Goal: Task Accomplishment & Management: Use online tool/utility

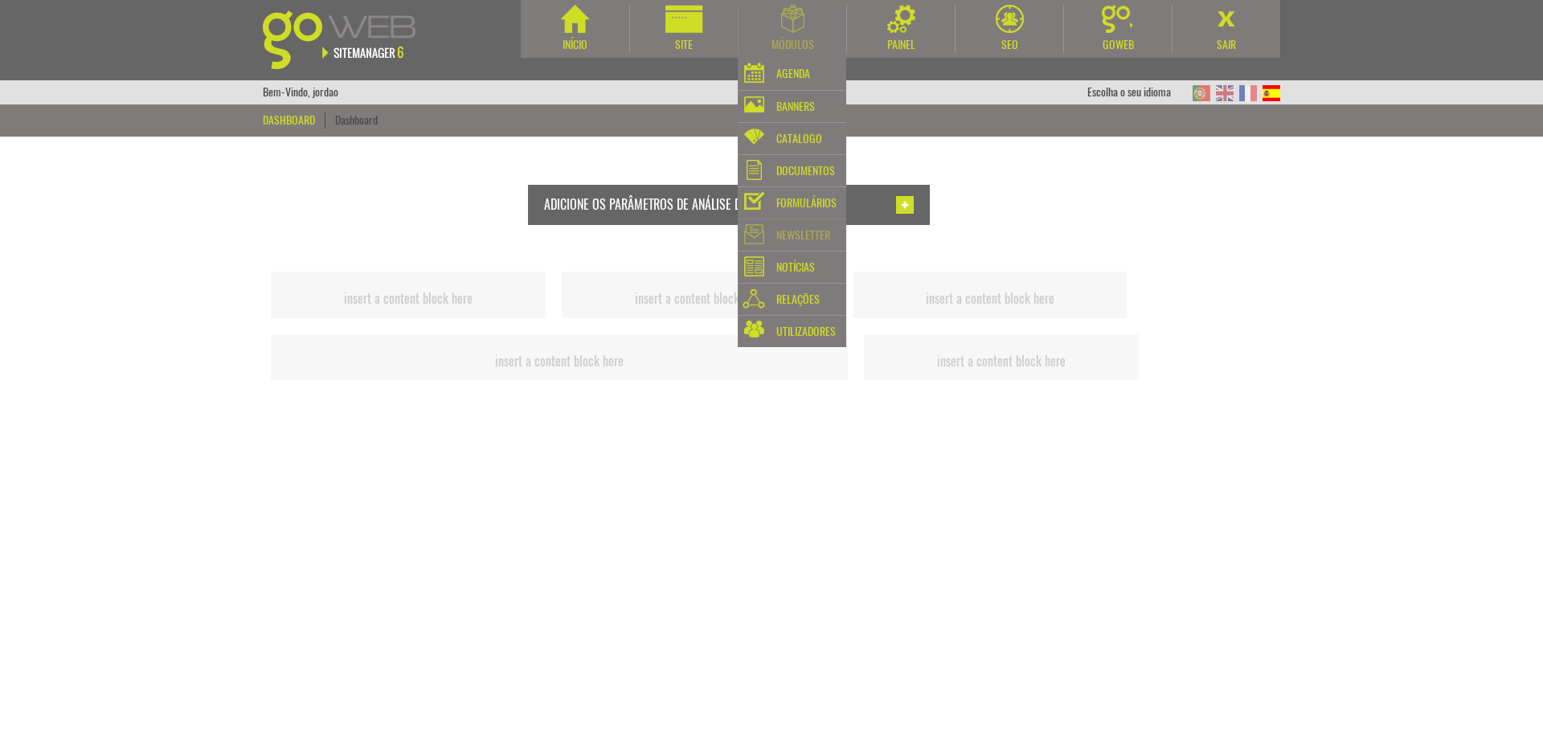
click at [801, 239] on div "Newsletter" at bounding box center [803, 235] width 54 height 22
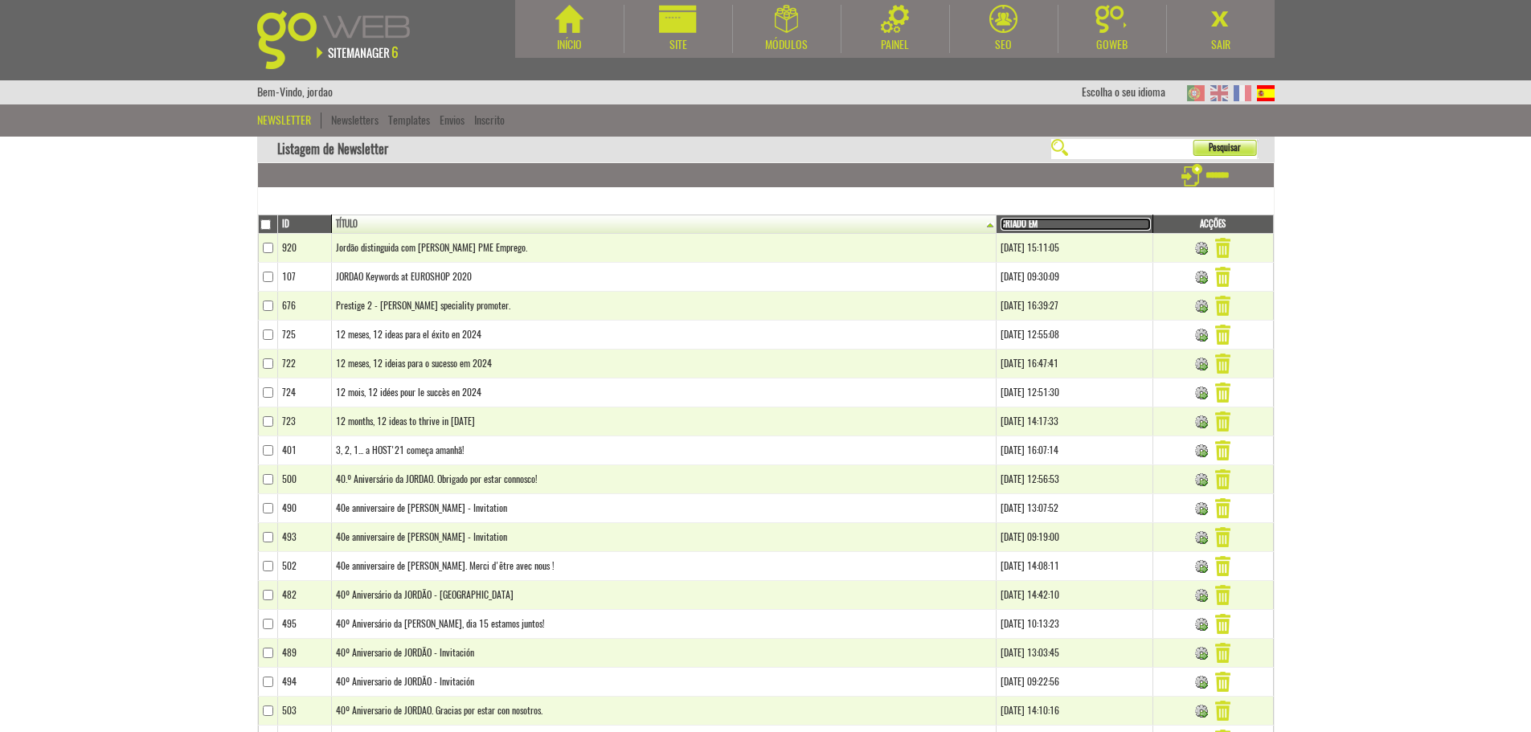
click at [1000, 222] on link "Criado em" at bounding box center [1074, 224] width 149 height 13
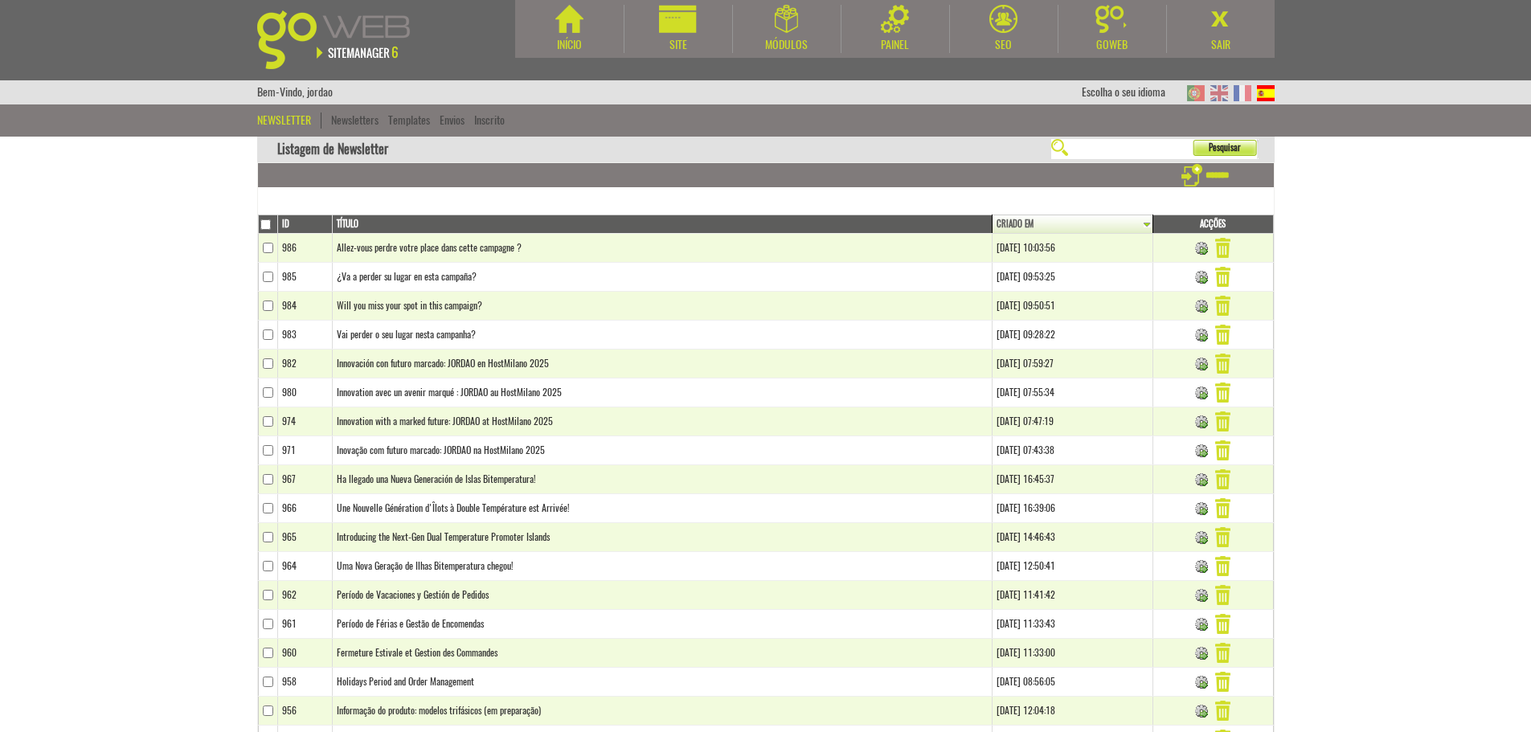
click at [443, 246] on td "Allez-vous perdre votre place dans cette campagne ?" at bounding box center [663, 248] width 660 height 29
click at [1202, 277] on img at bounding box center [1201, 277] width 13 height 13
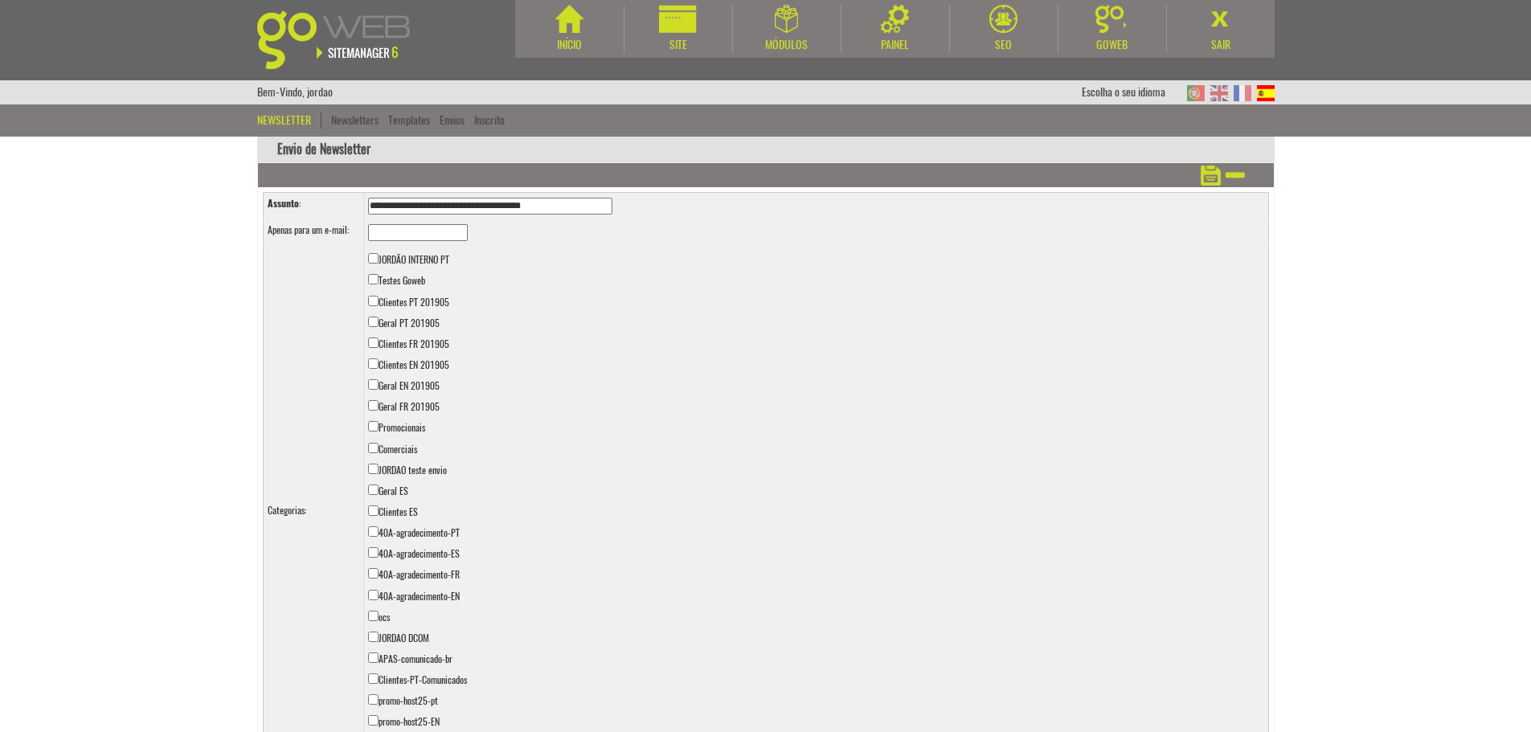
click at [387, 238] on input "text" at bounding box center [418, 232] width 100 height 17
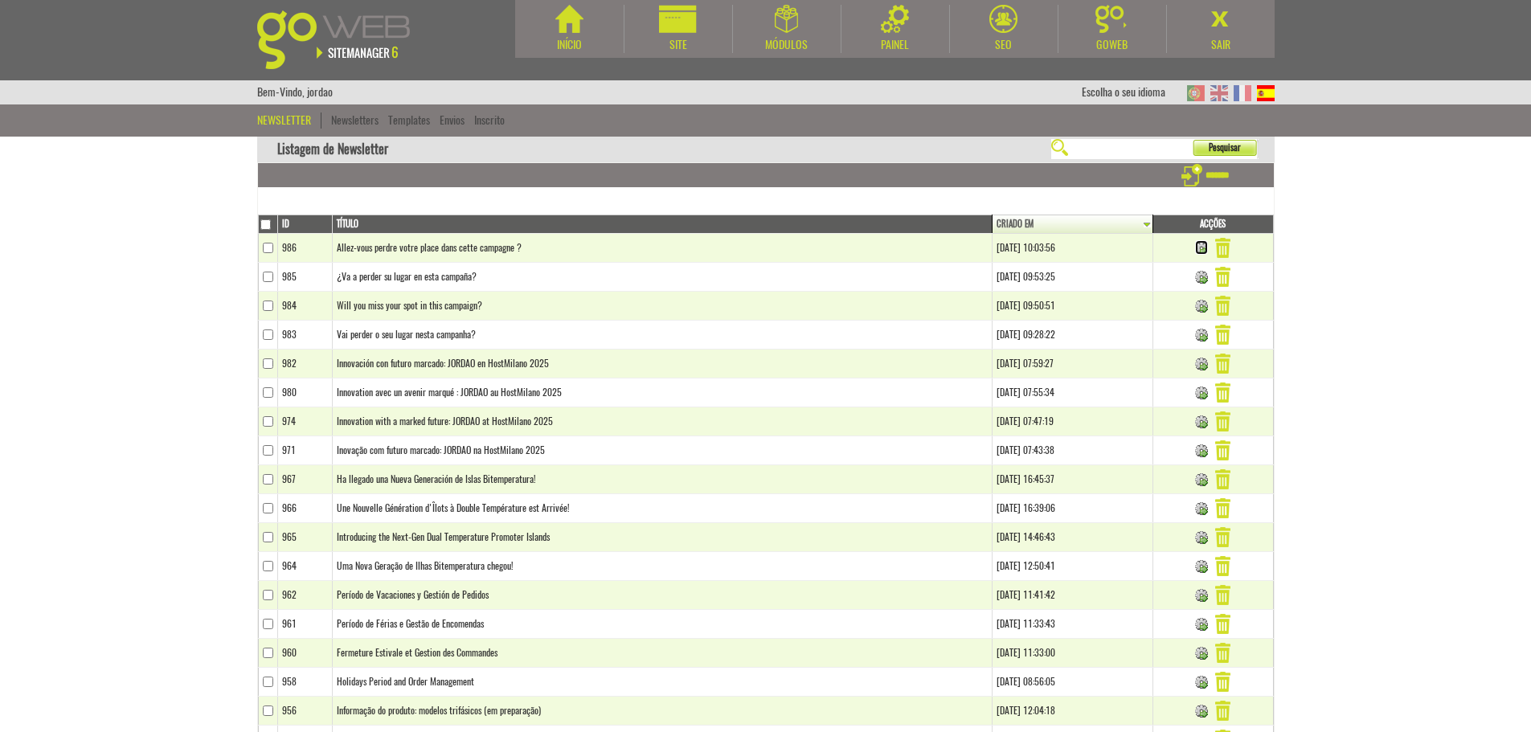
click at [1205, 244] on img at bounding box center [1201, 248] width 13 height 13
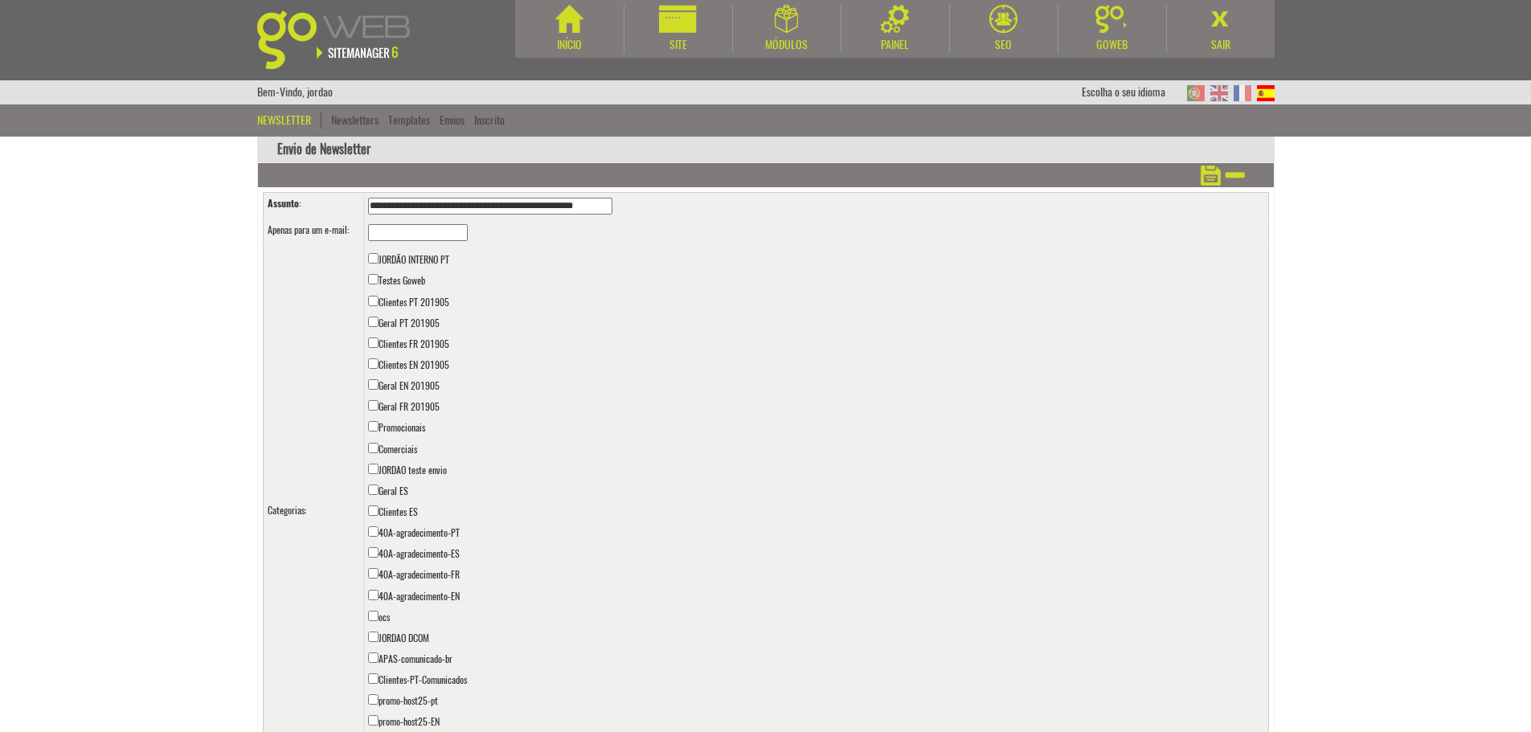
click at [435, 231] on input "text" at bounding box center [418, 232] width 100 height 17
type input "**********"
drag, startPoint x: 794, startPoint y: 361, endPoint x: 857, endPoint y: 314, distance: 78.8
click at [799, 360] on td "JORDÃO INTERNO PT Testes Goweb Clientes PT 201905 Geral PT 201905 Clientes FR 2…" at bounding box center [815, 513] width 905 height 534
click at [1232, 174] on input "******" at bounding box center [1222, 175] width 45 height 24
